Goal: Browse casually

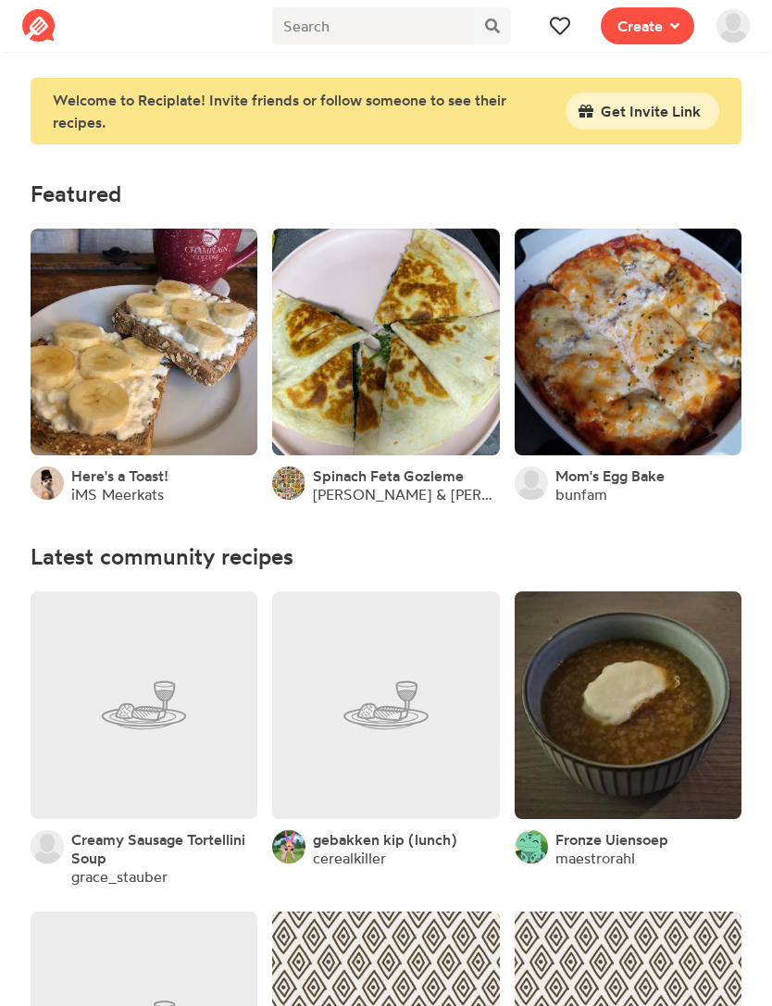
click at [730, 30] on img at bounding box center [732, 25] width 33 height 33
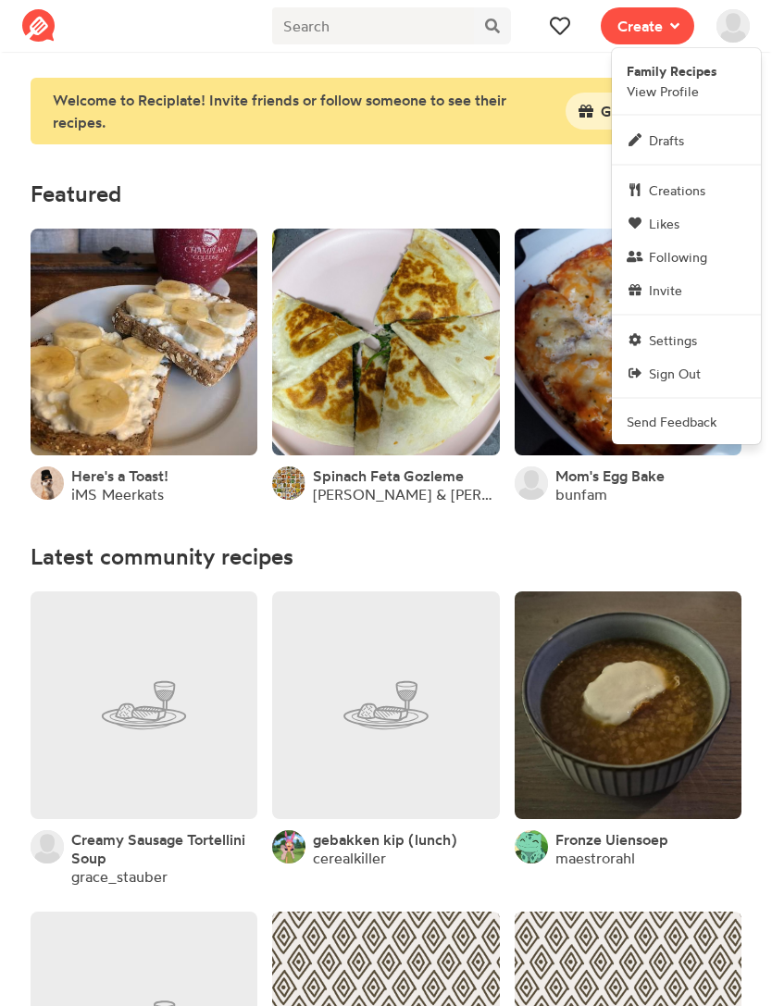
click at [689, 189] on span "Creations" at bounding box center [677, 189] width 56 height 19
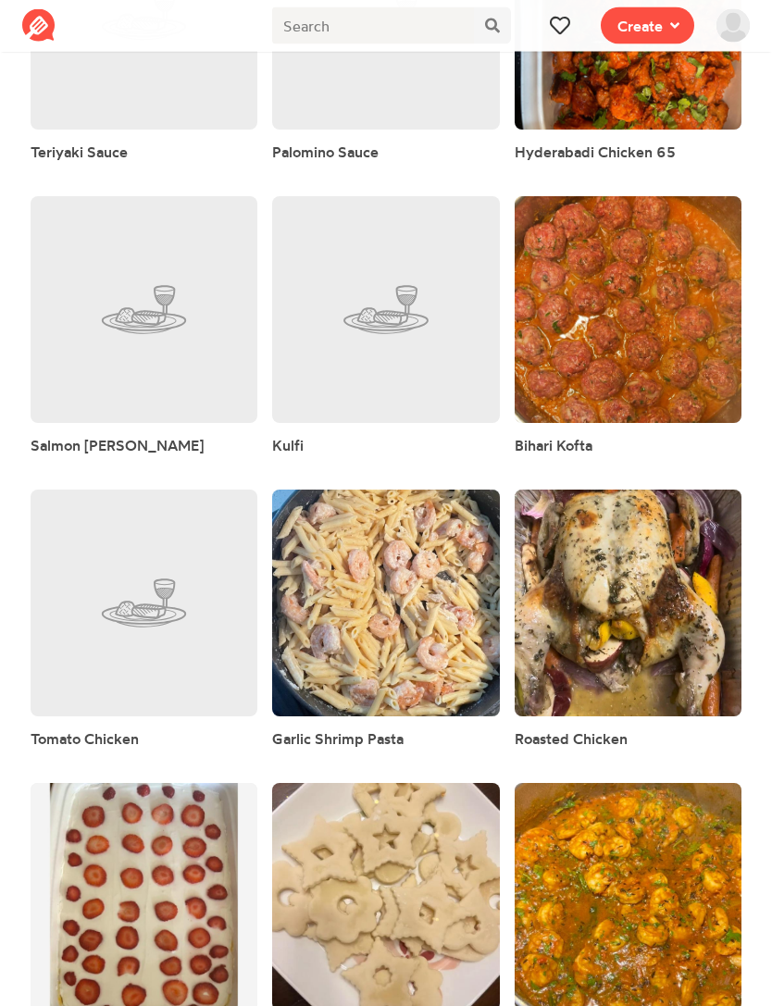
scroll to position [1733, 0]
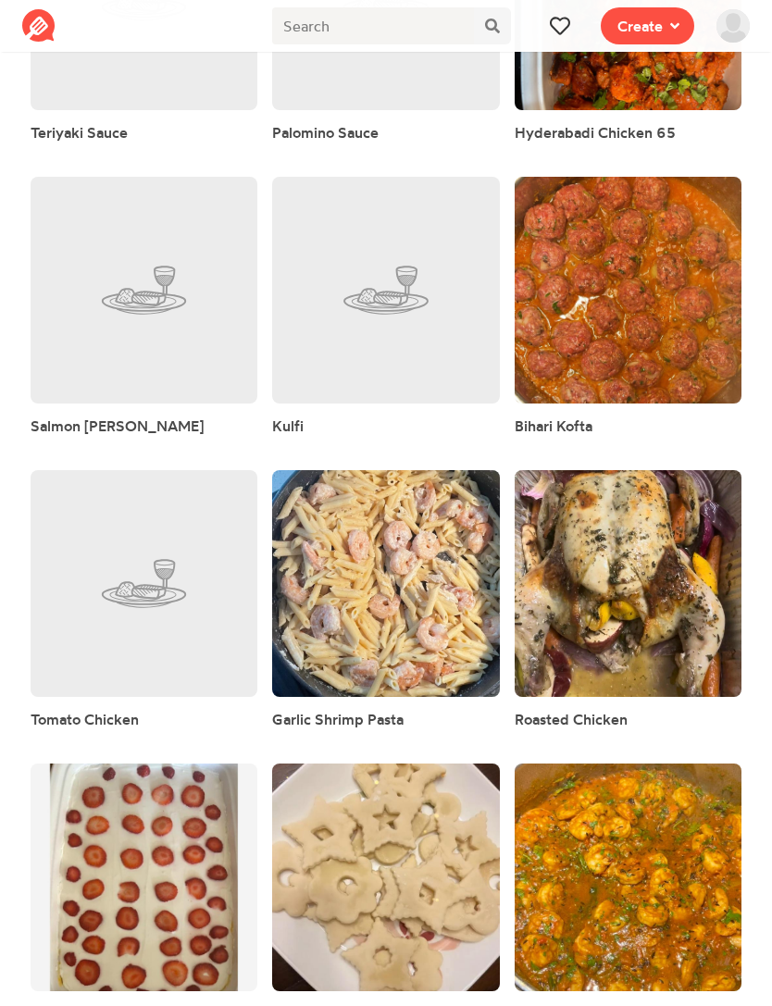
click at [336, 869] on link at bounding box center [385, 876] width 227 height 227
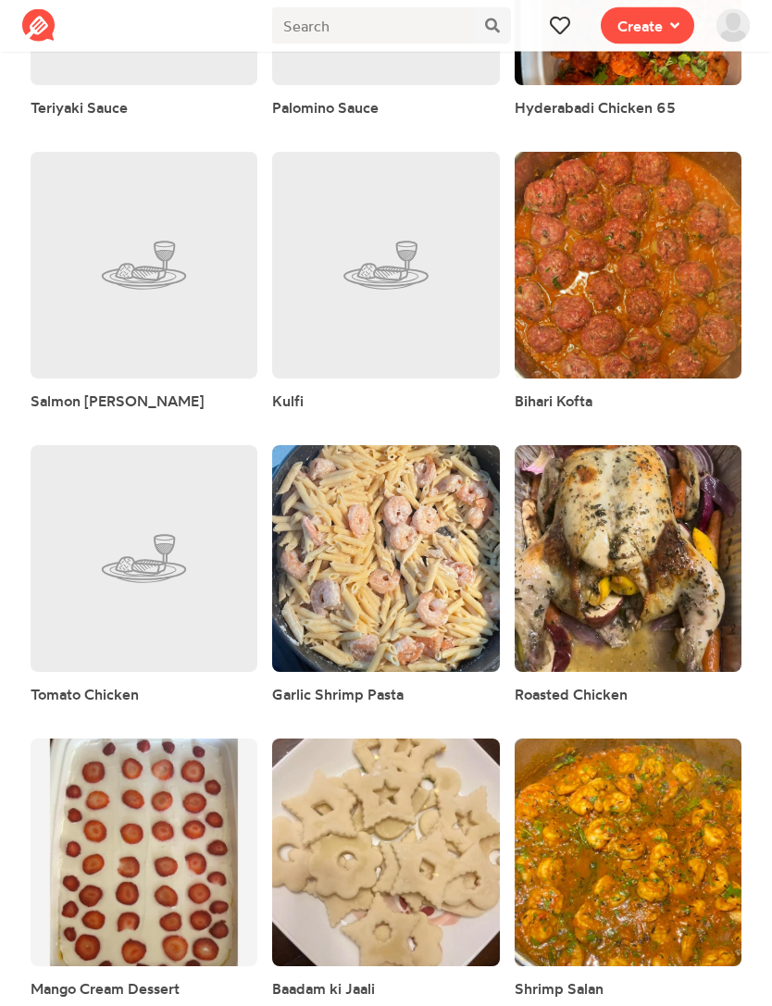
scroll to position [1792, 0]
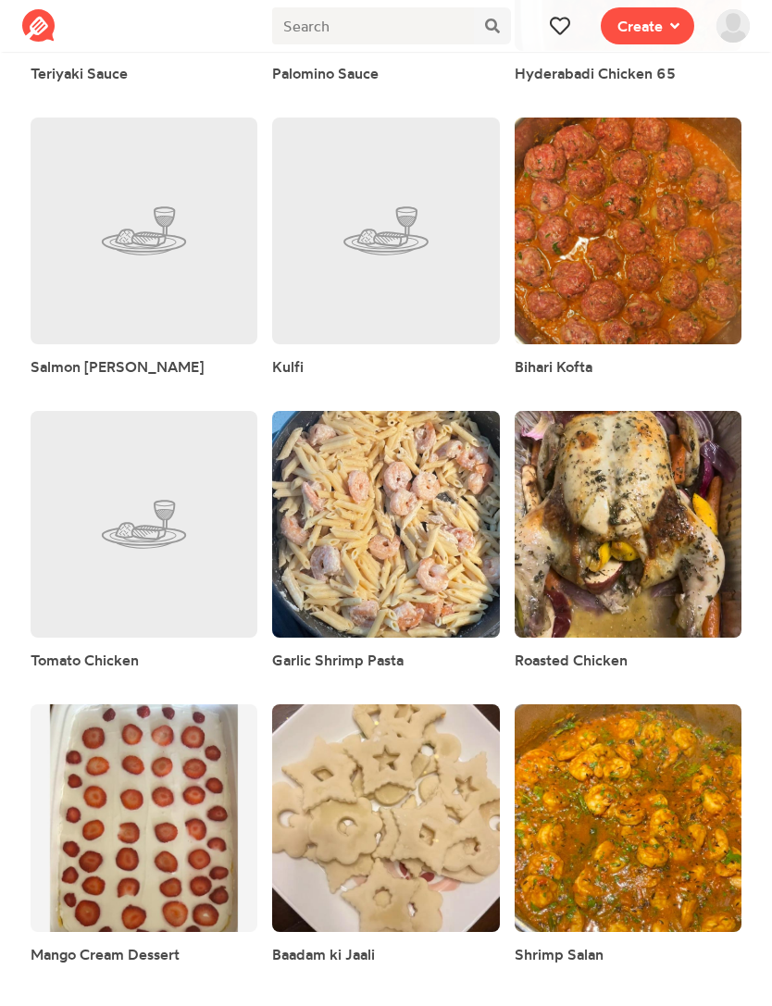
click at [594, 795] on link at bounding box center [627, 817] width 227 height 227
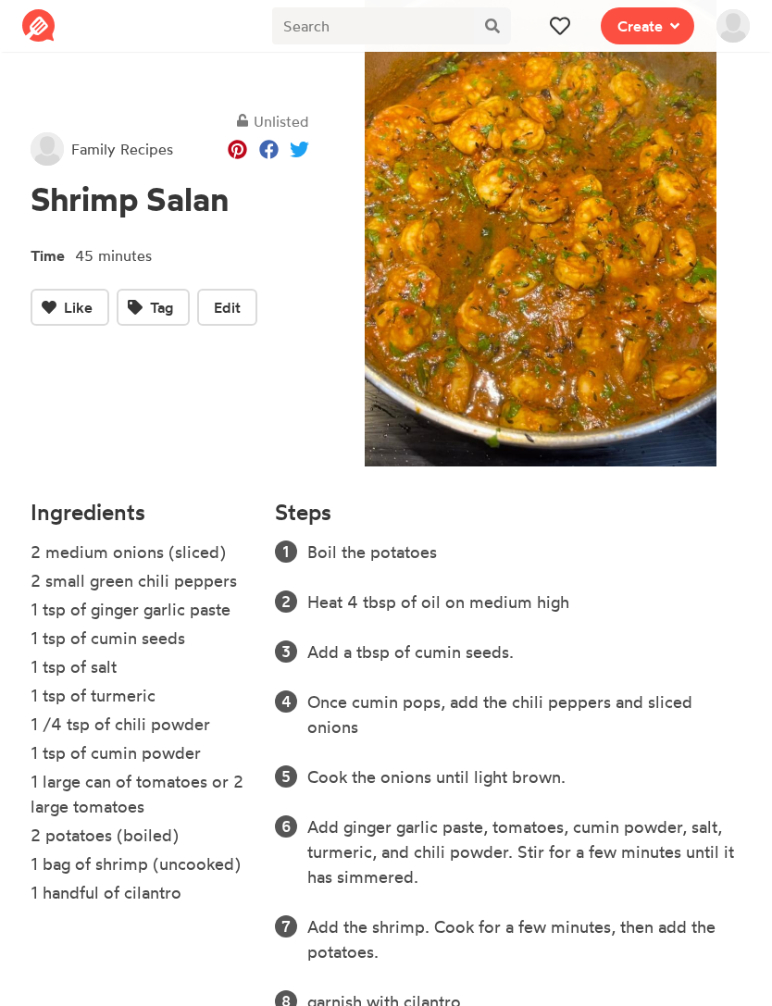
scroll to position [149, 0]
